Goal: Information Seeking & Learning: Learn about a topic

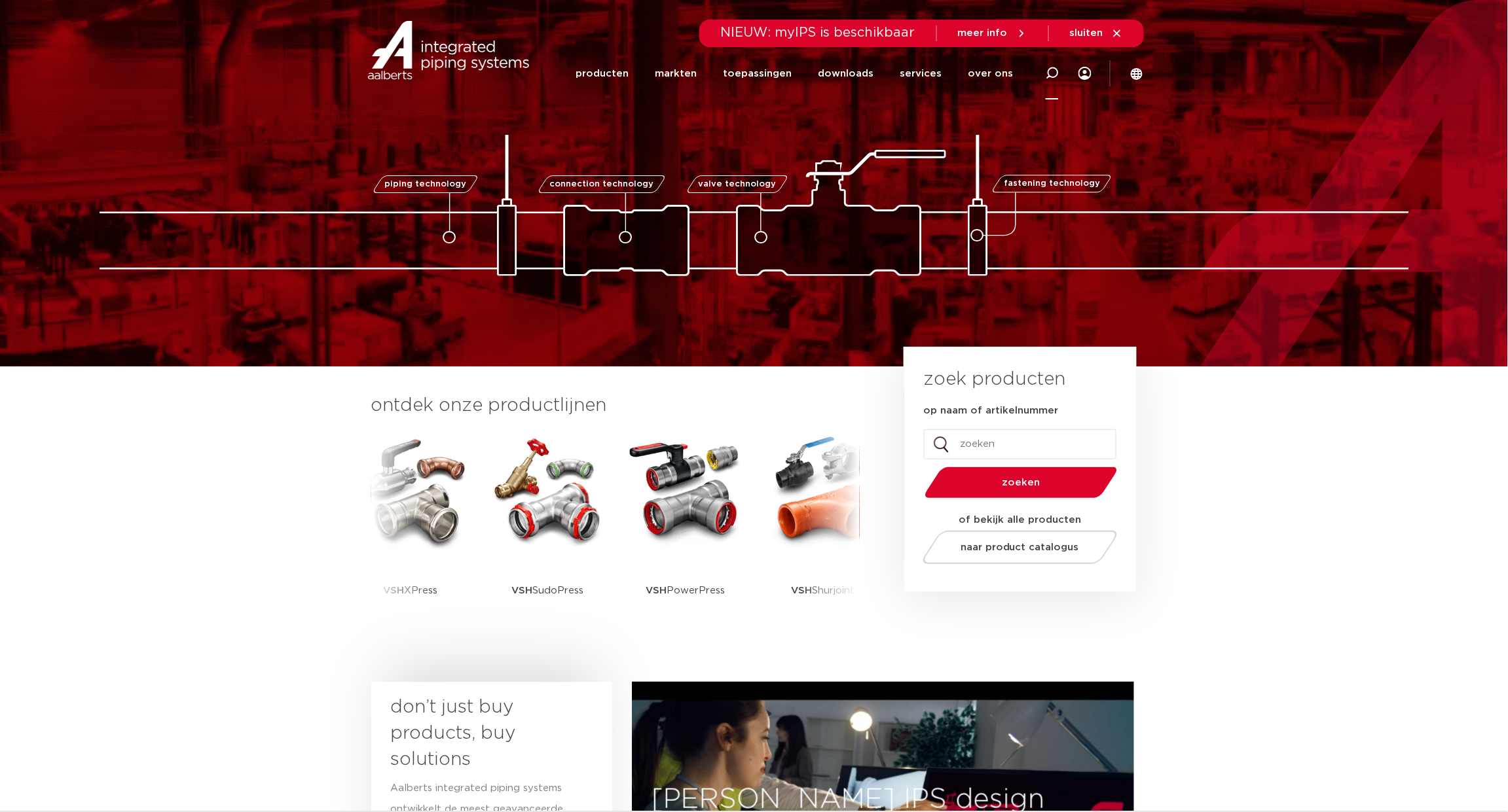
click at [1045, 69] on div at bounding box center [1052, 73] width 52 height 54
paste input "0411169"
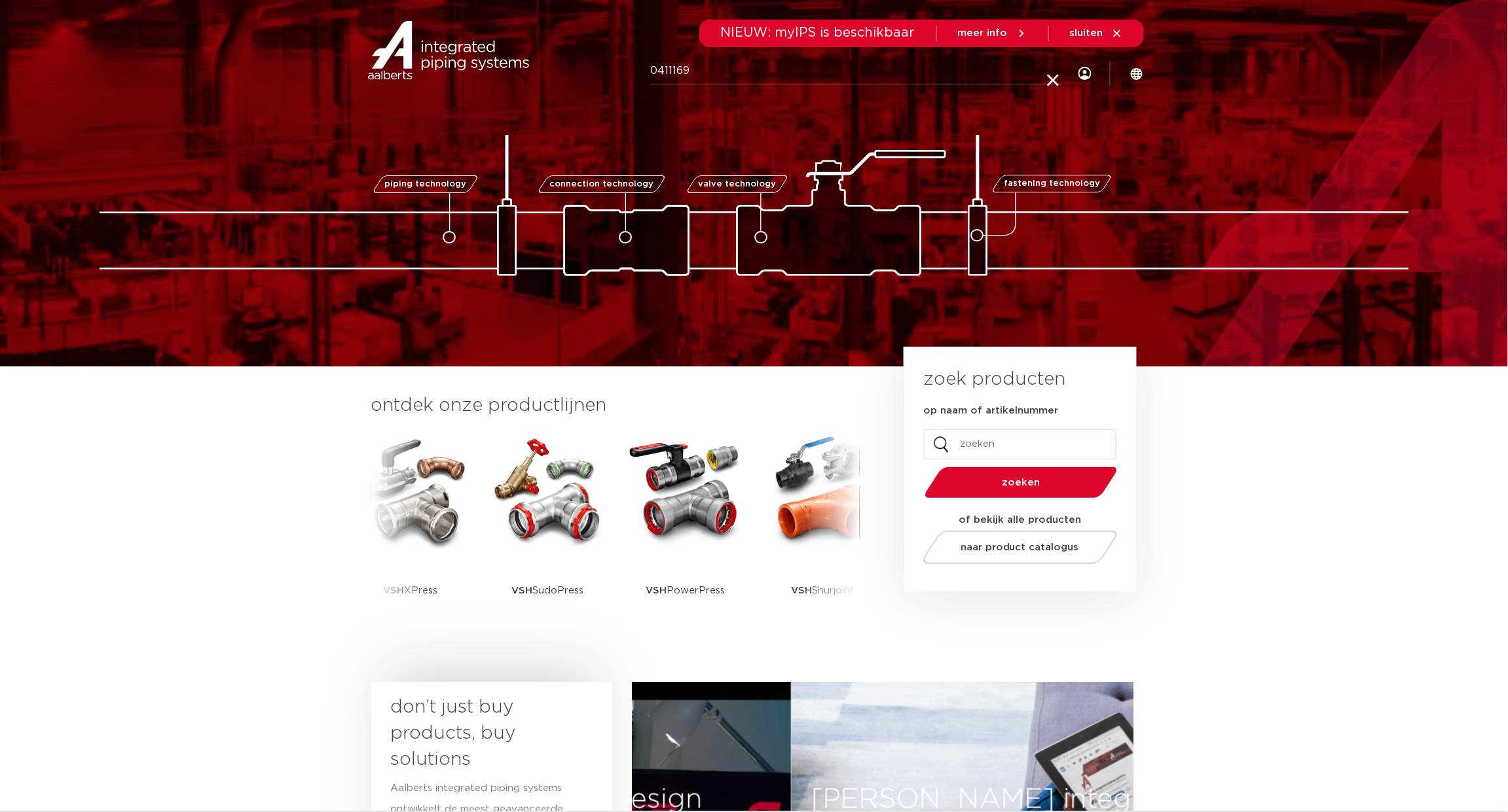
type input "0411169"
click button "Zoeken" at bounding box center [0, 0] width 0 height 0
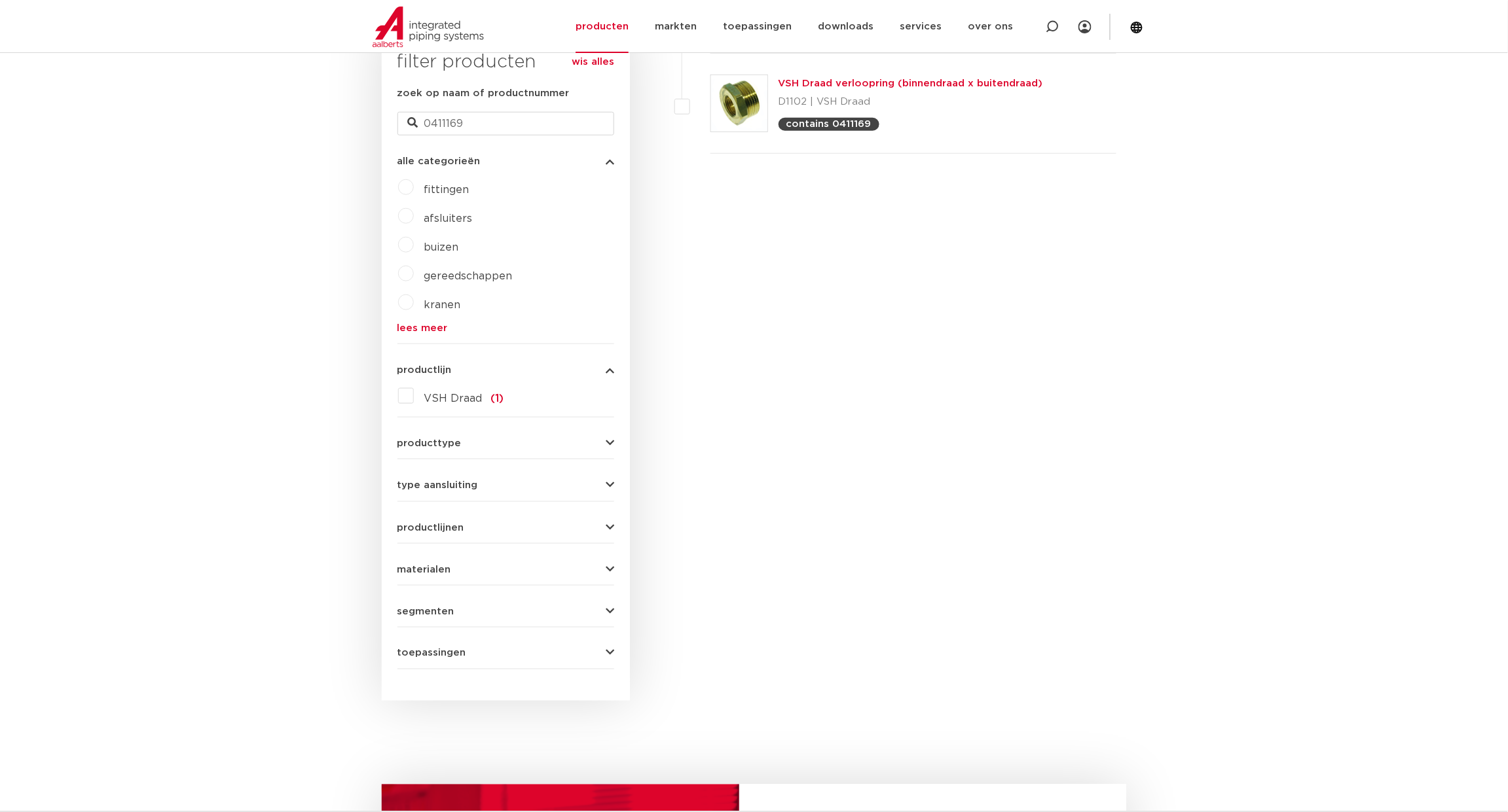
scroll to position [361, 0]
click at [920, 91] on link "VSH Draad verloopring (binnendraad x buitendraad)" at bounding box center [911, 86] width 265 height 10
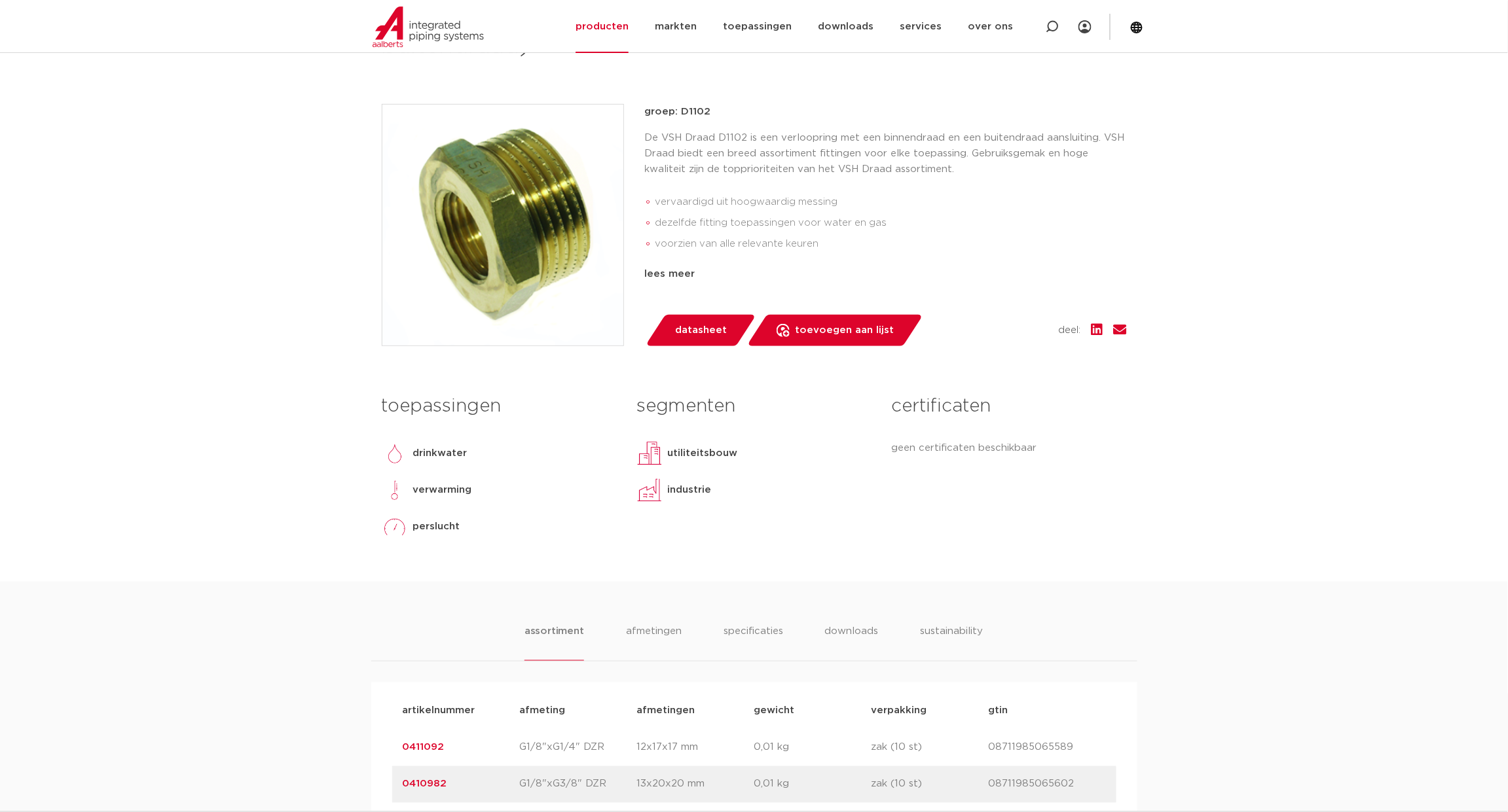
scroll to position [305, 0]
click at [744, 282] on div "lees meer" at bounding box center [886, 273] width 482 height 16
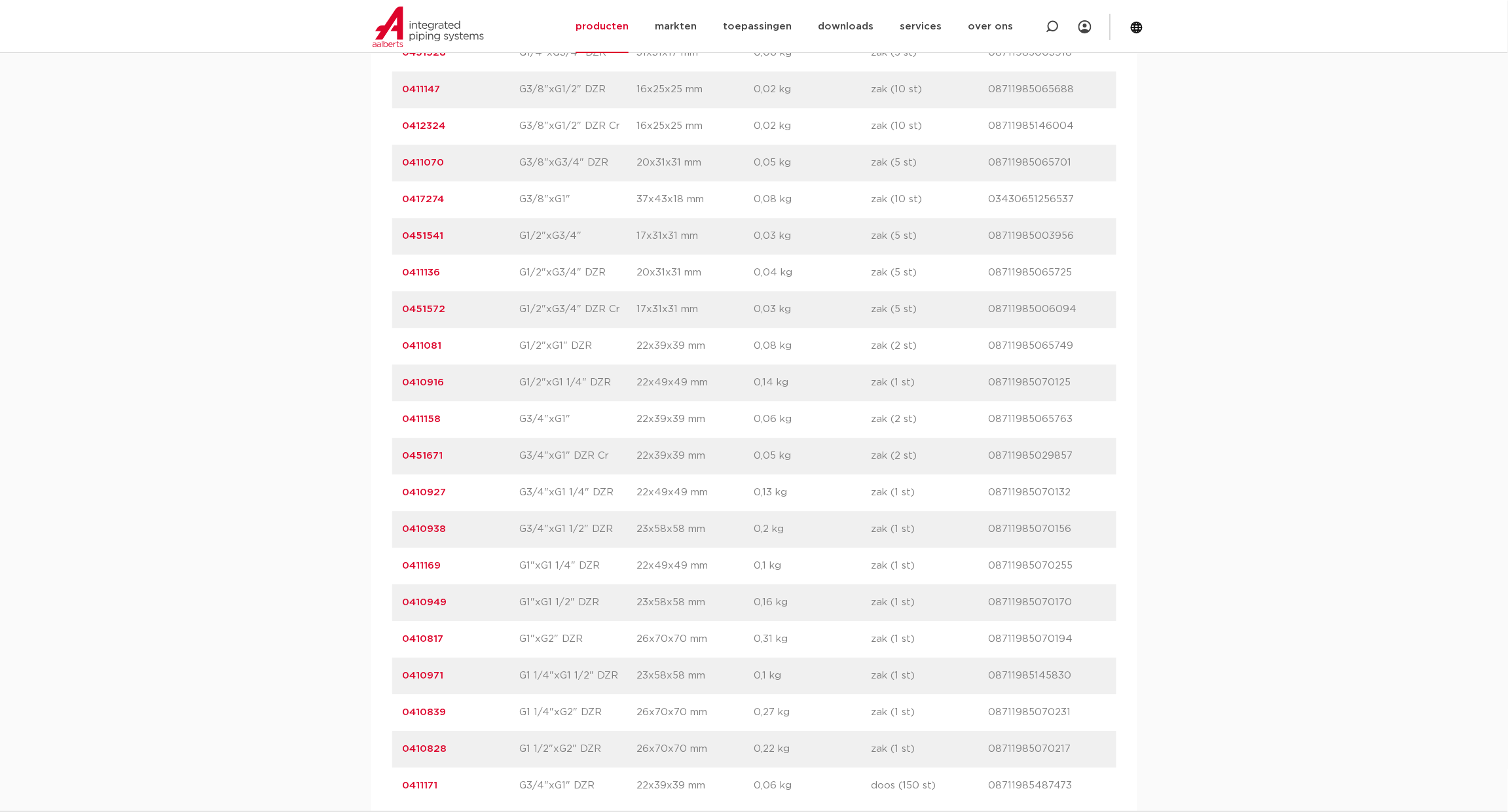
scroll to position [1823, 0]
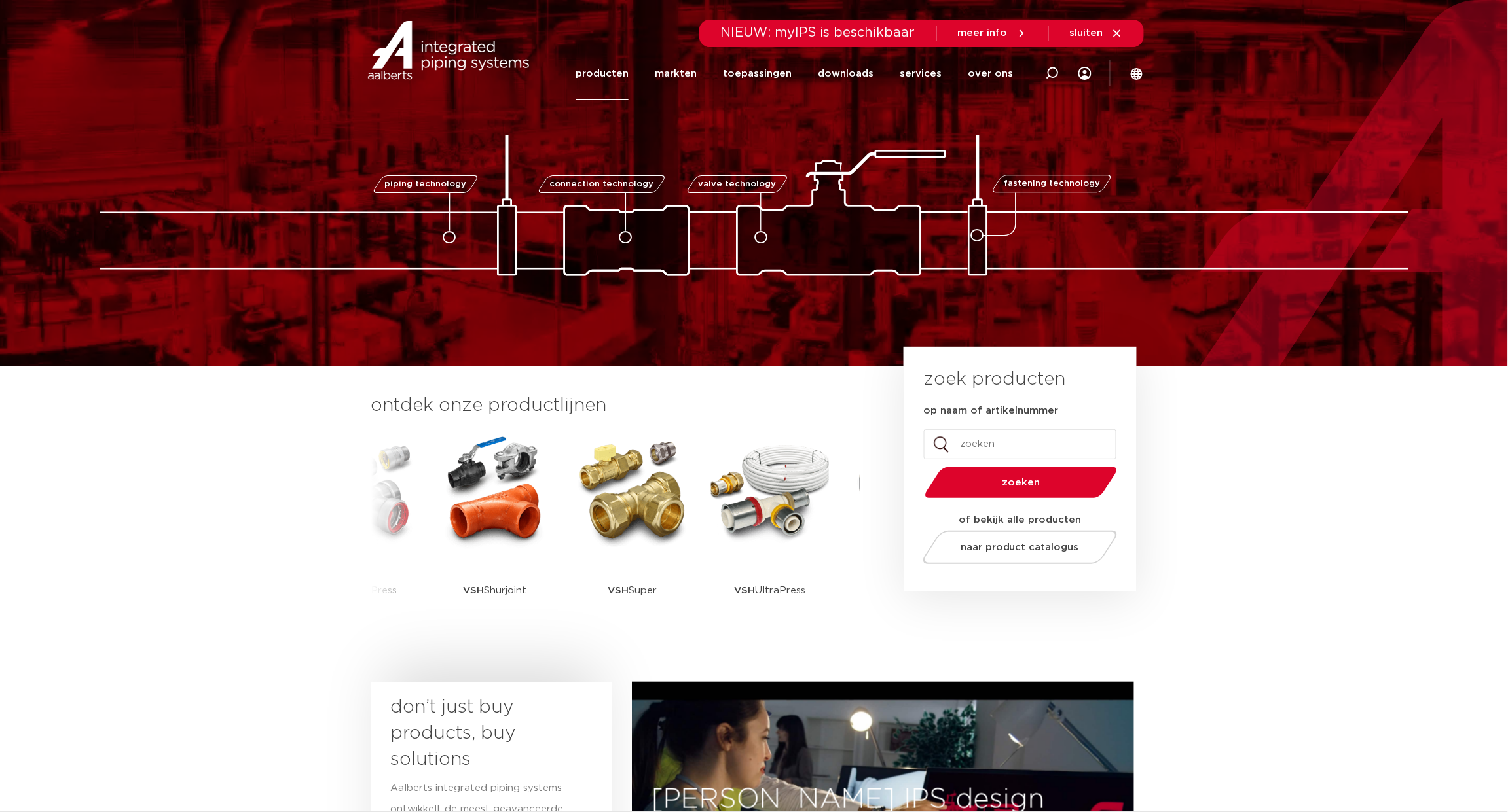
click at [619, 64] on link "producten" at bounding box center [602, 74] width 53 height 53
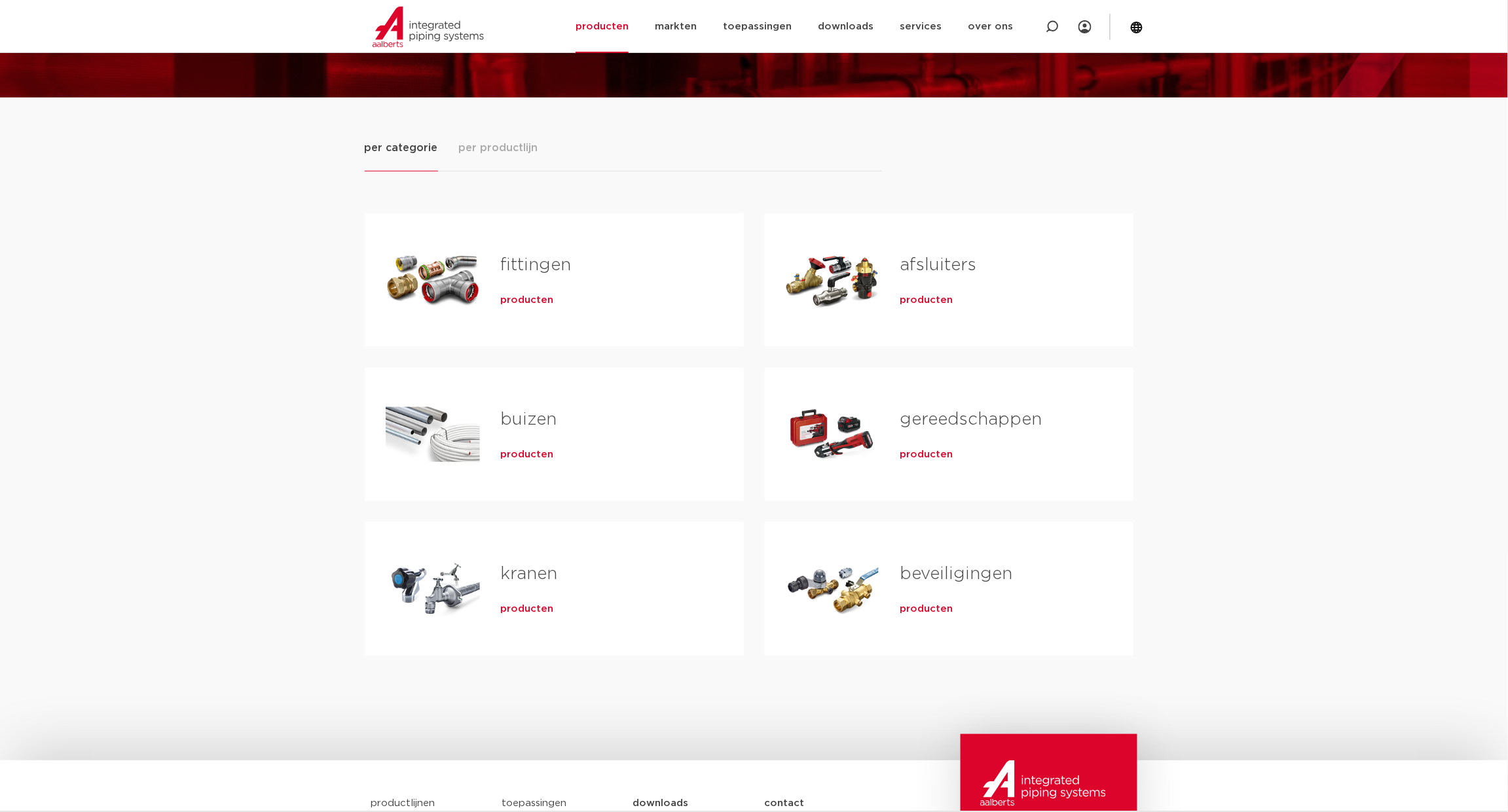
click at [544, 298] on span "producten" at bounding box center [528, 301] width 53 height 13
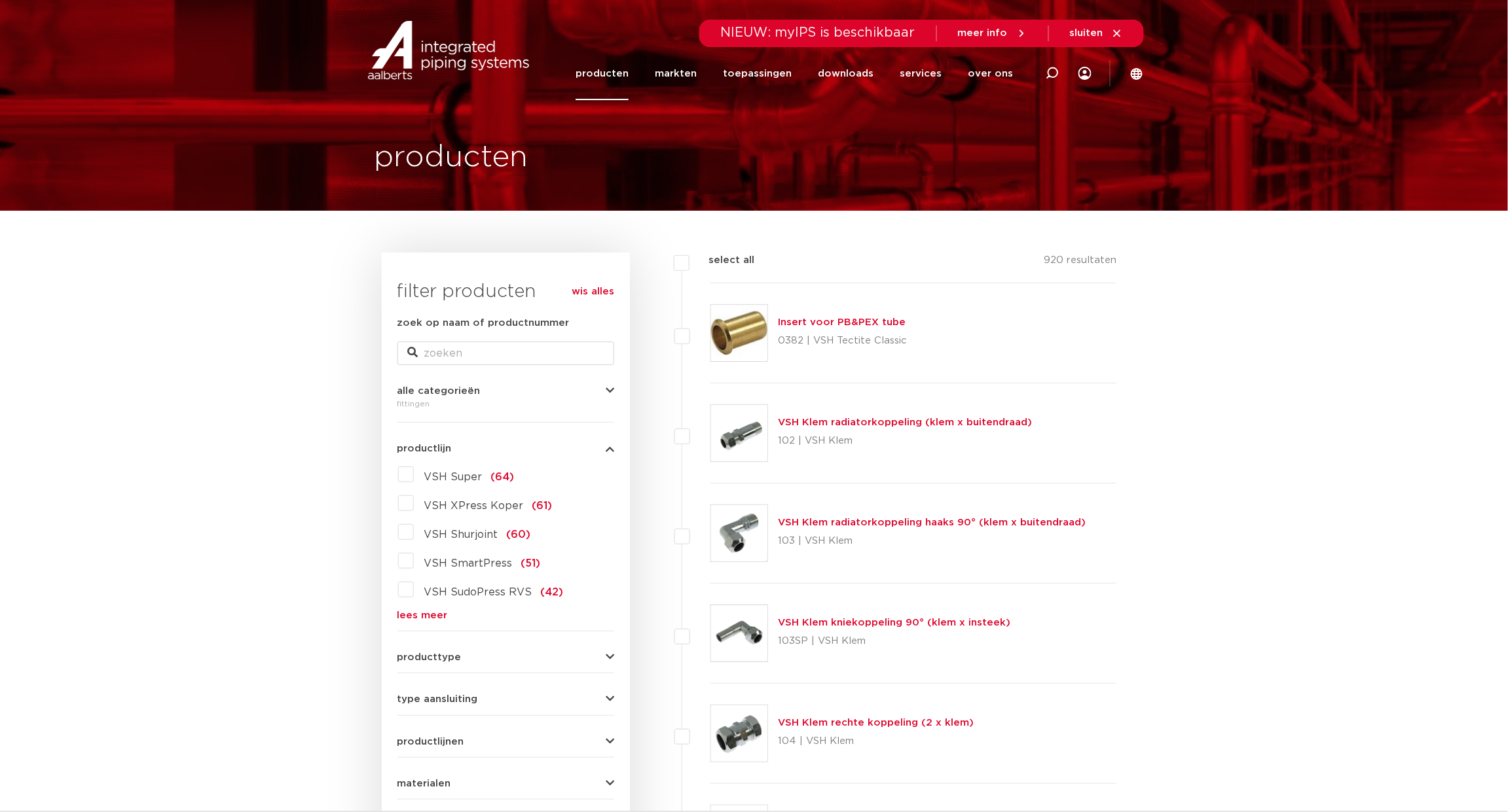
click at [414, 514] on label "VSH XPress Koper (61)" at bounding box center [483, 503] width 139 height 21
click at [0, 0] on input "VSH XPress Koper (61)" at bounding box center [0, 0] width 0 height 0
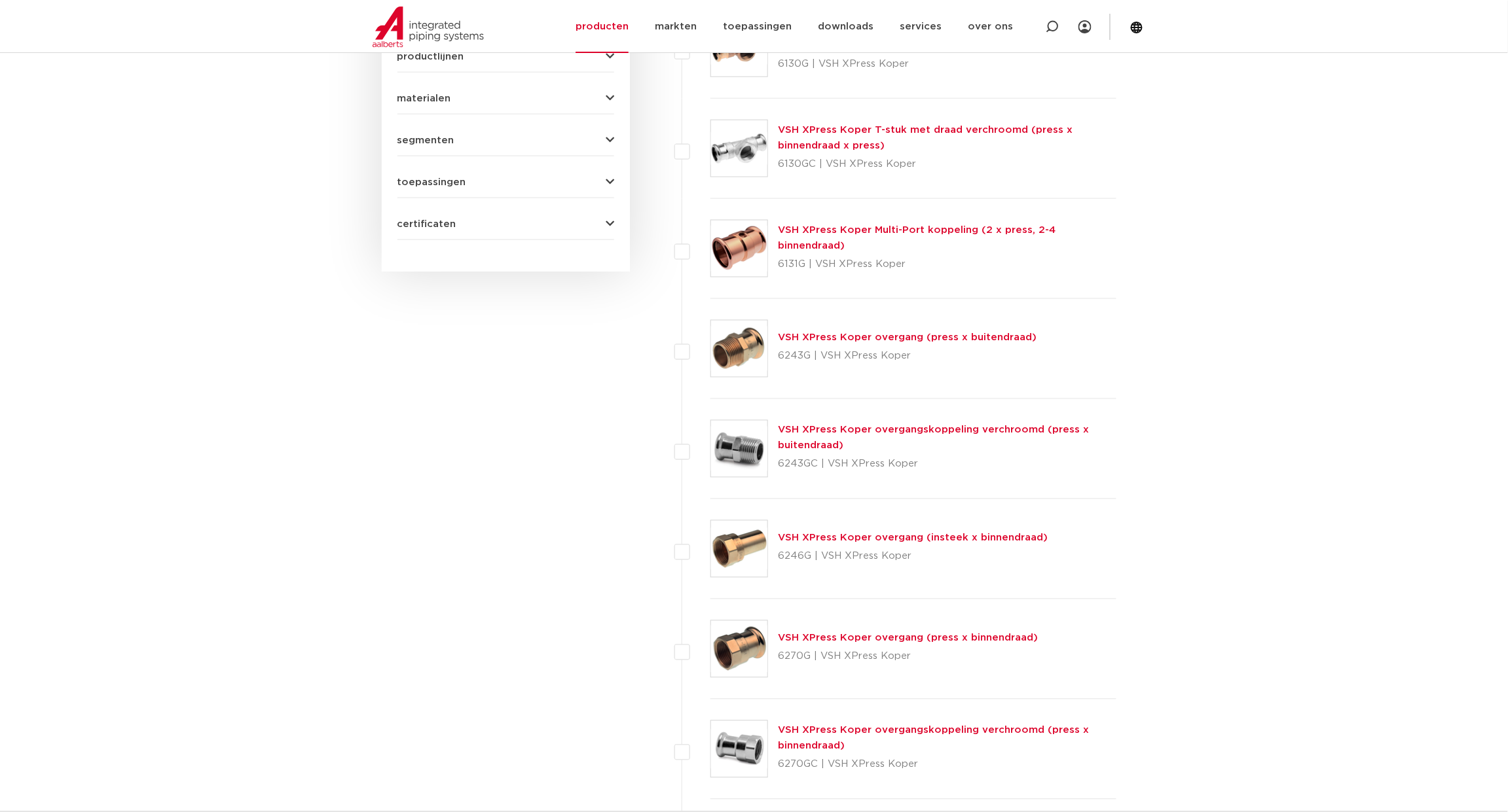
scroll to position [710, 0]
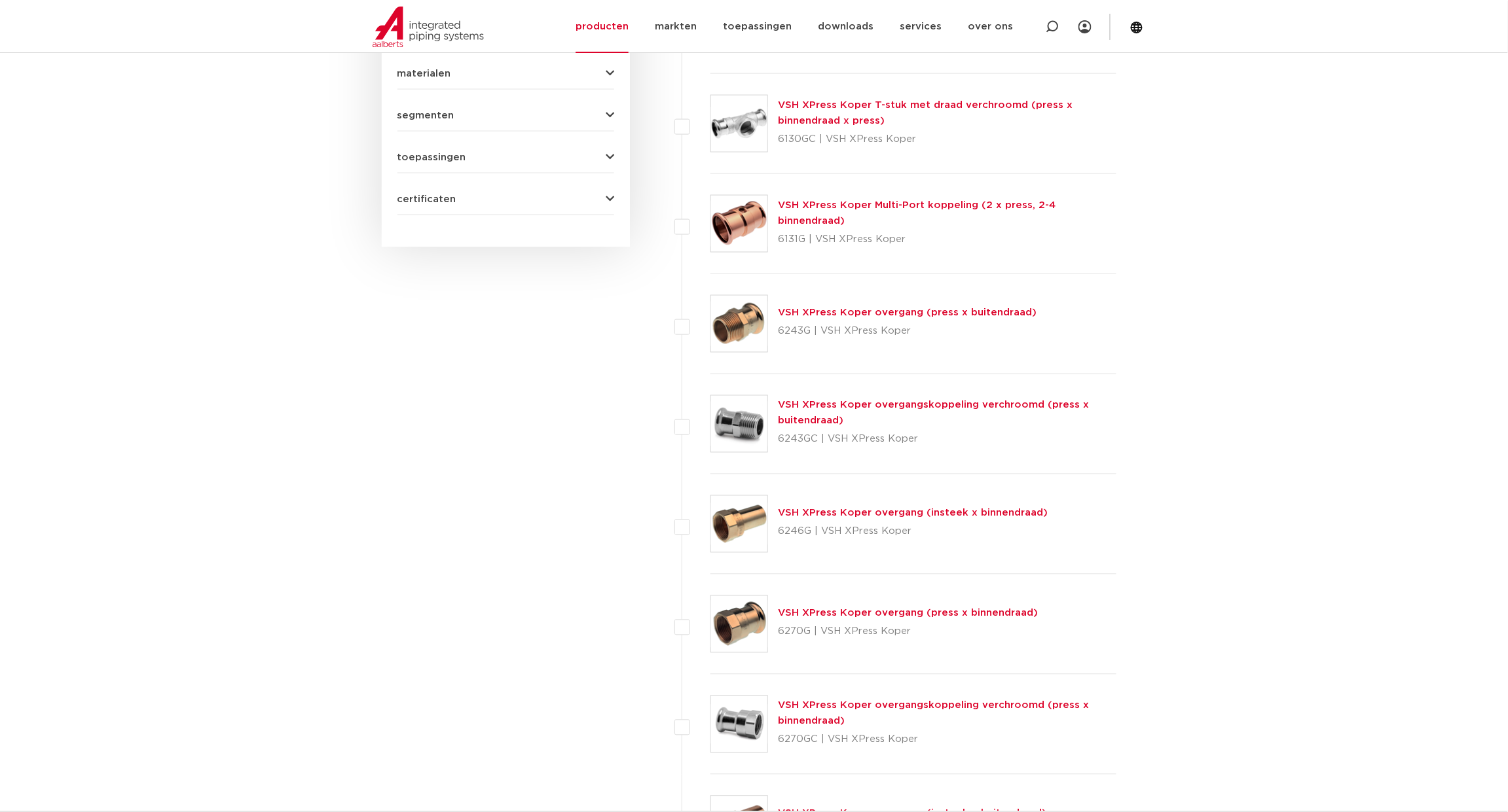
click at [857, 318] on link "VSH XPress Koper overgang (press x buitendraad)" at bounding box center [908, 313] width 259 height 10
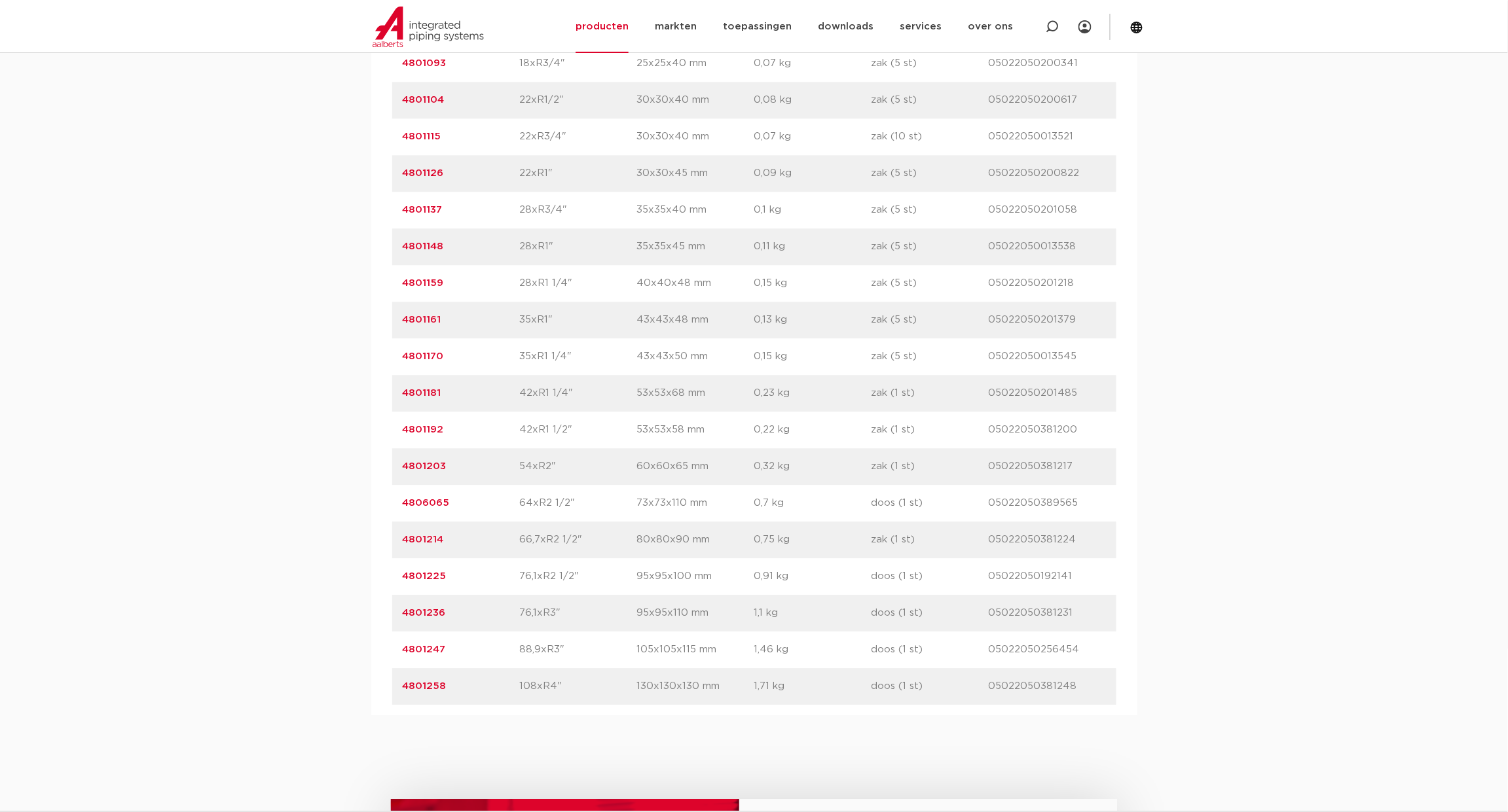
scroll to position [1182, 0]
click at [115, 75] on div "assortiment [GEOGRAPHIC_DATA] specificaties downloads ETIM sustainability verwa…" at bounding box center [754, 195] width 1508 height 1038
